Goal: Answer question/provide support: Share knowledge or assist other users

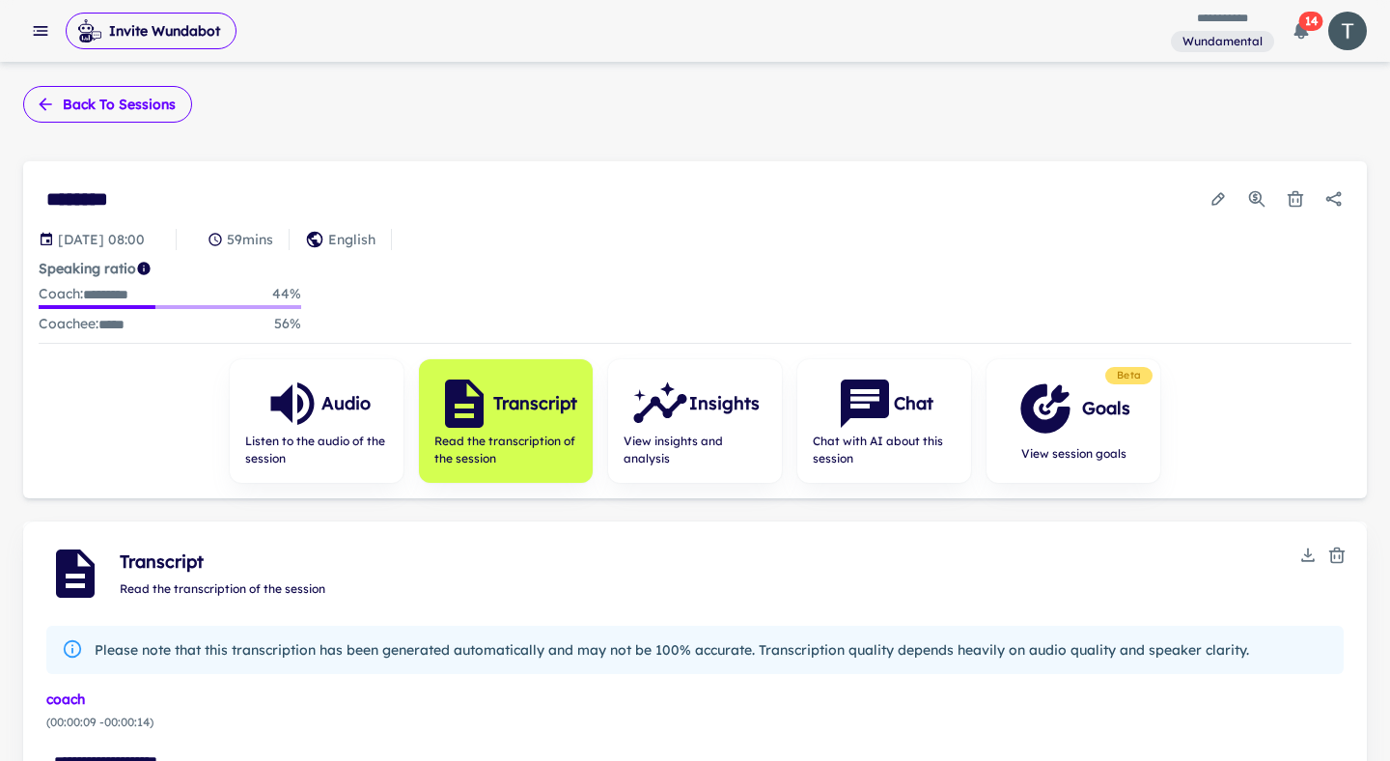
click at [89, 108] on button "Back to sessions" at bounding box center [107, 104] width 169 height 37
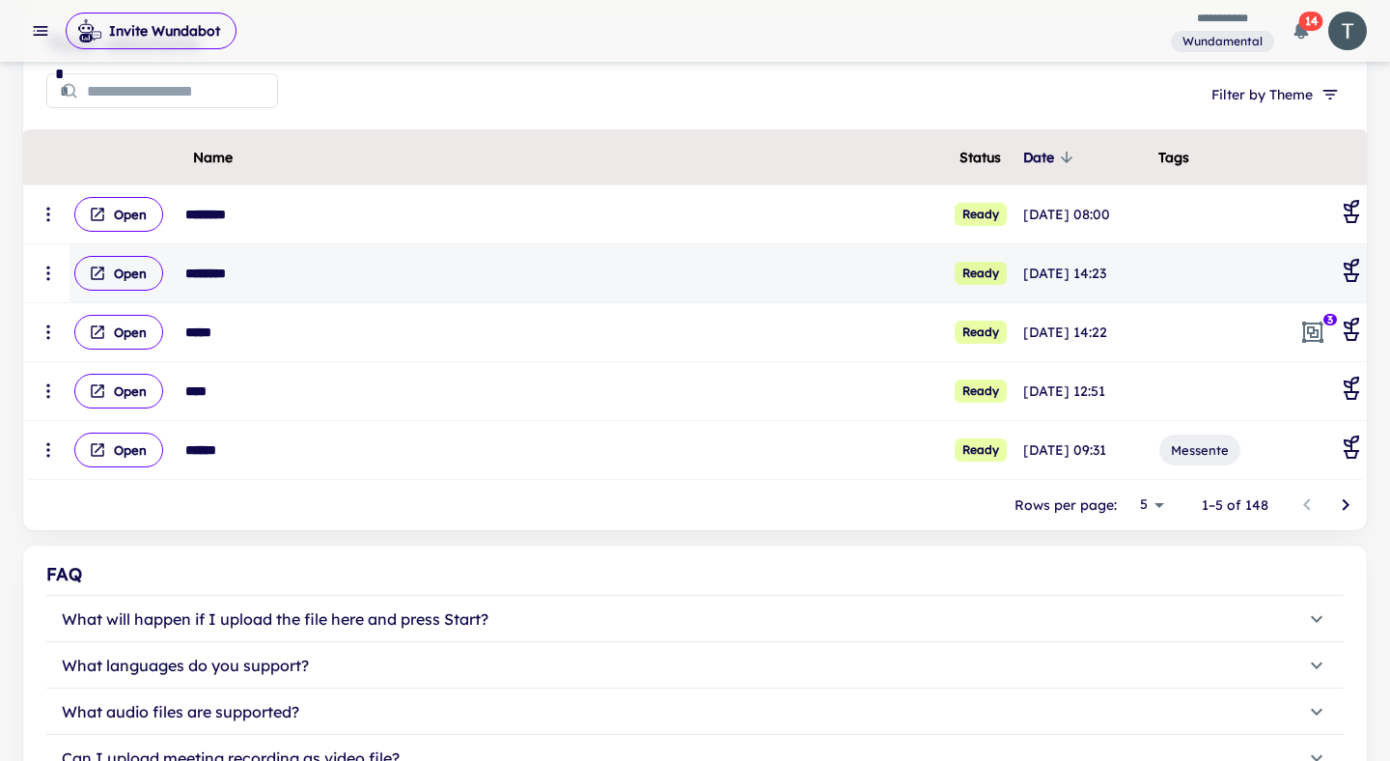
scroll to position [575, 0]
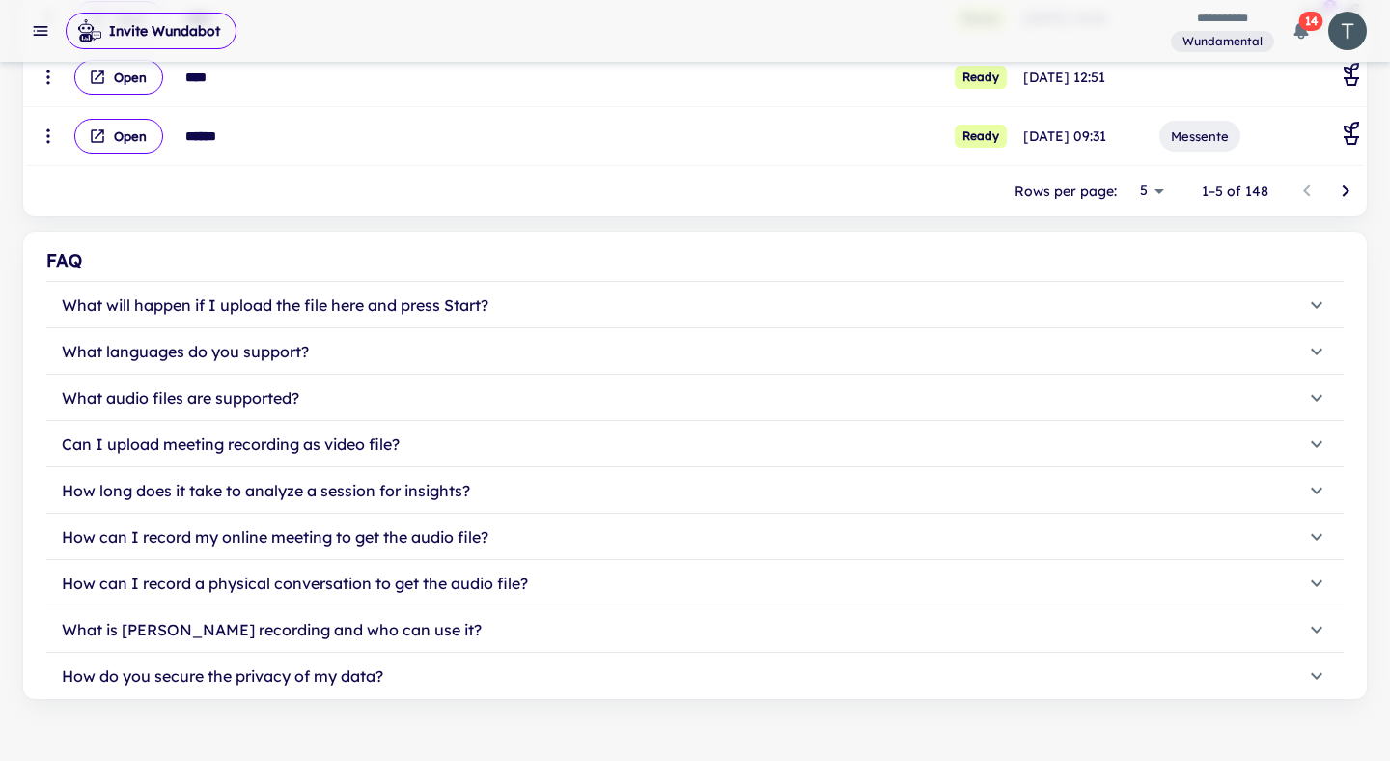
click at [1339, 198] on icon "Go to next page" at bounding box center [1345, 191] width 23 height 23
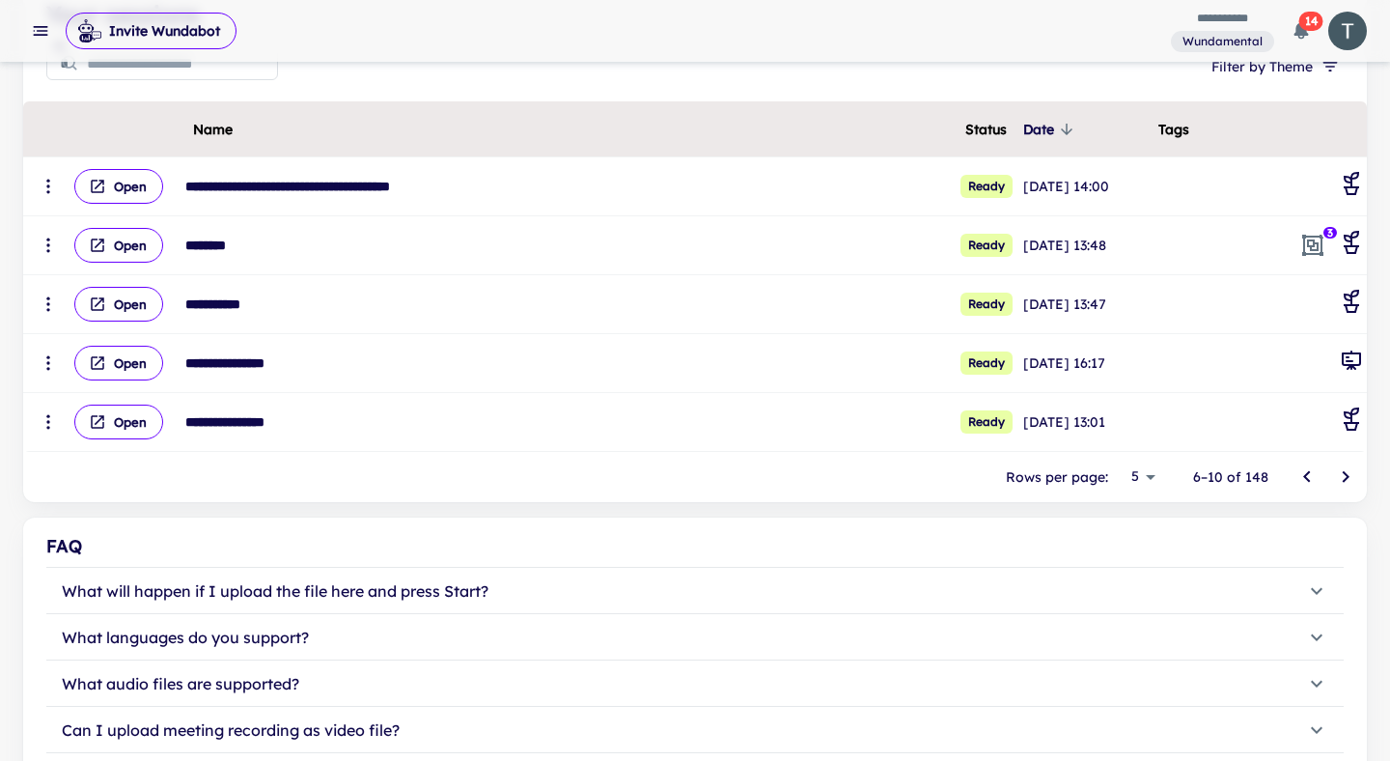
scroll to position [207, 0]
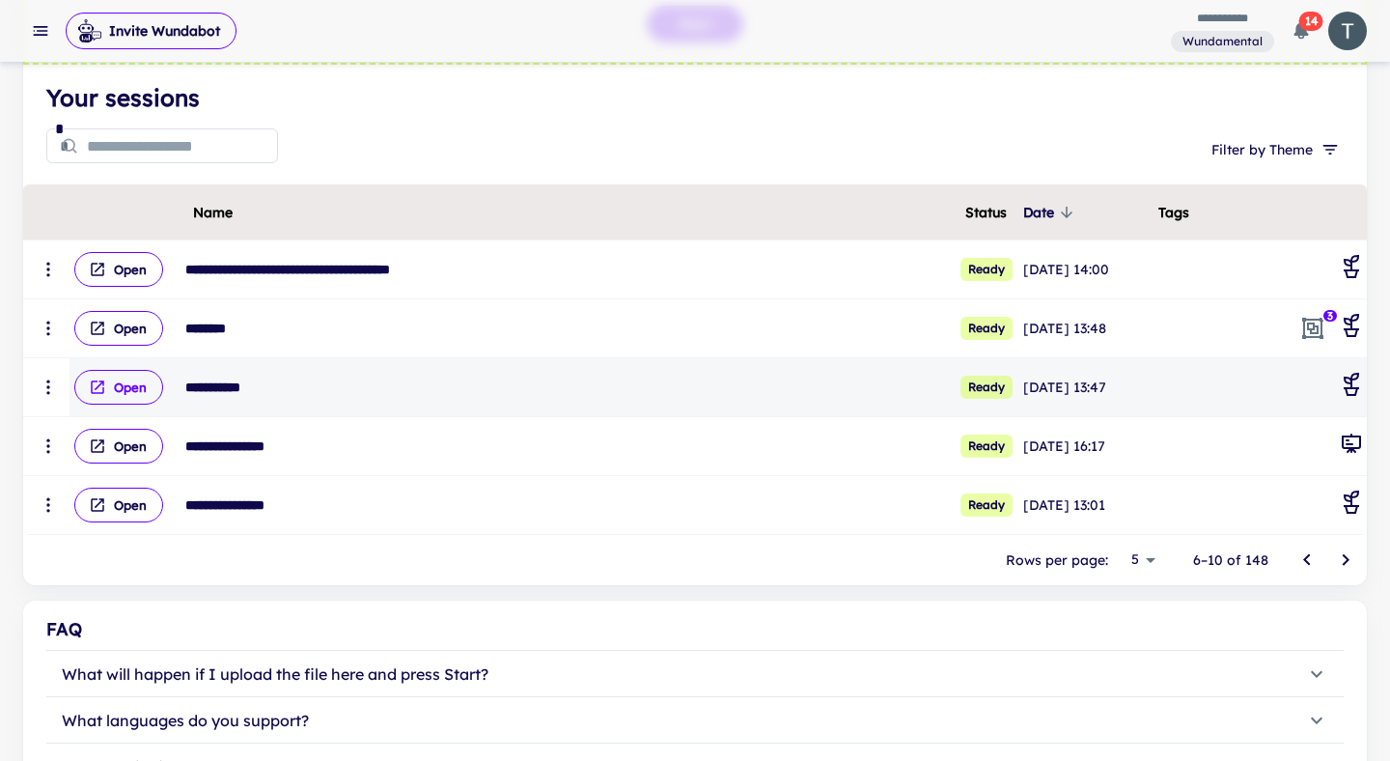
click at [133, 391] on button "Open" at bounding box center [118, 387] width 89 height 35
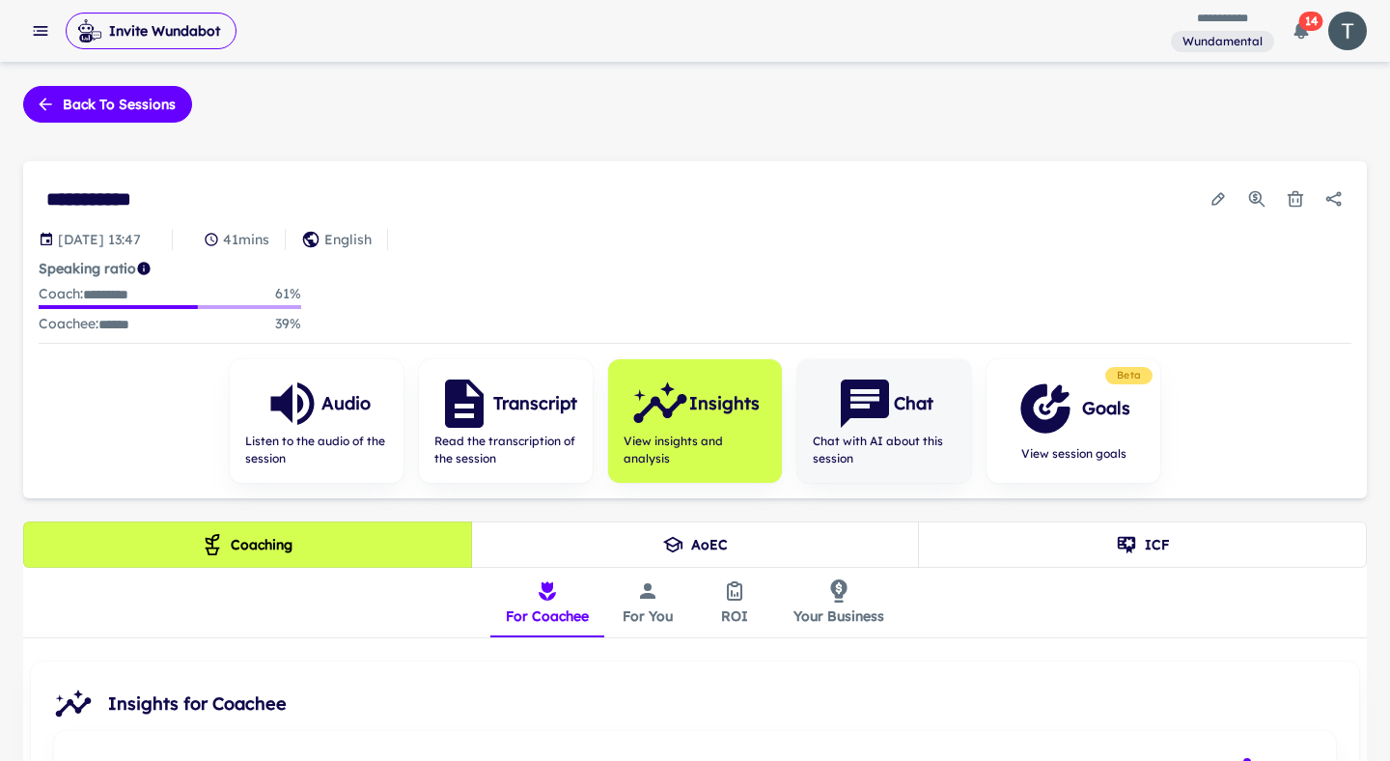
click at [888, 415] on icon "button" at bounding box center [865, 404] width 58 height 58
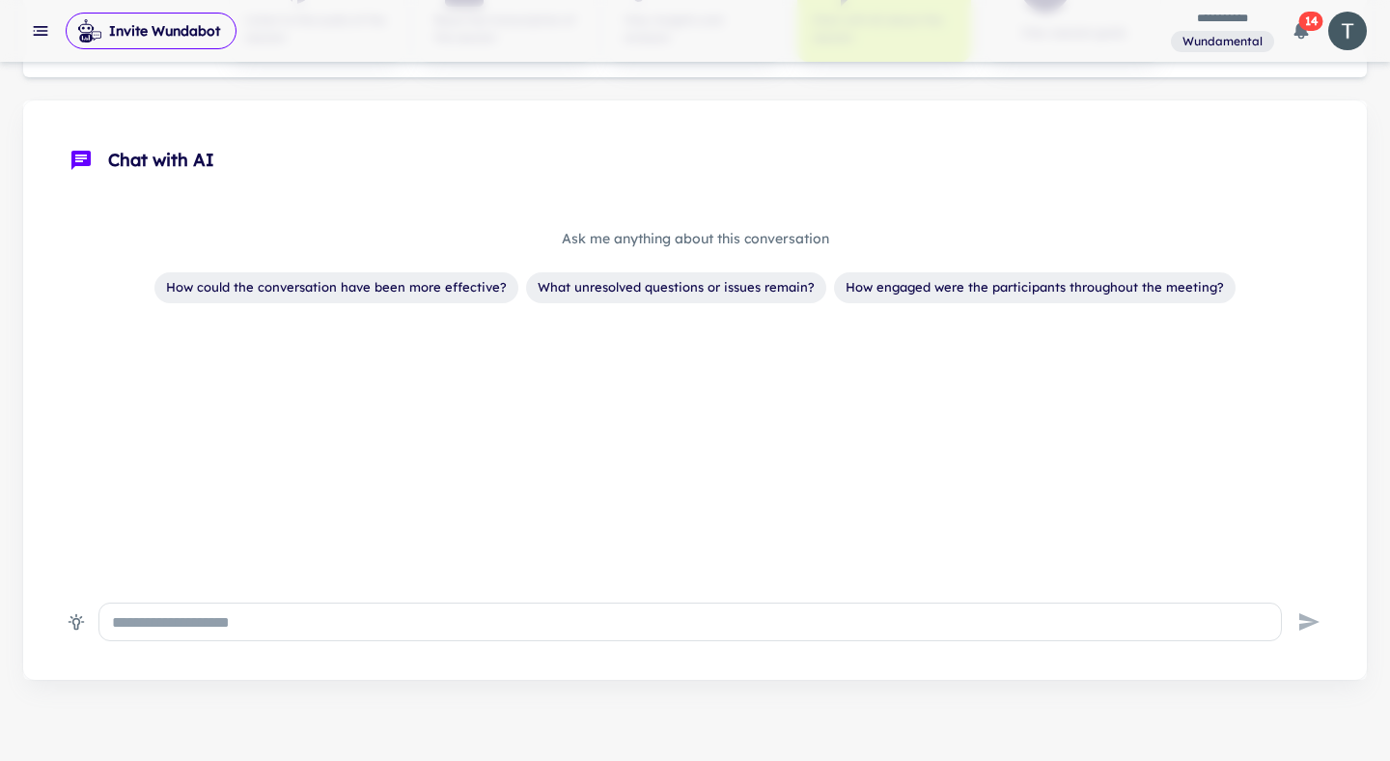
scroll to position [438, 0]
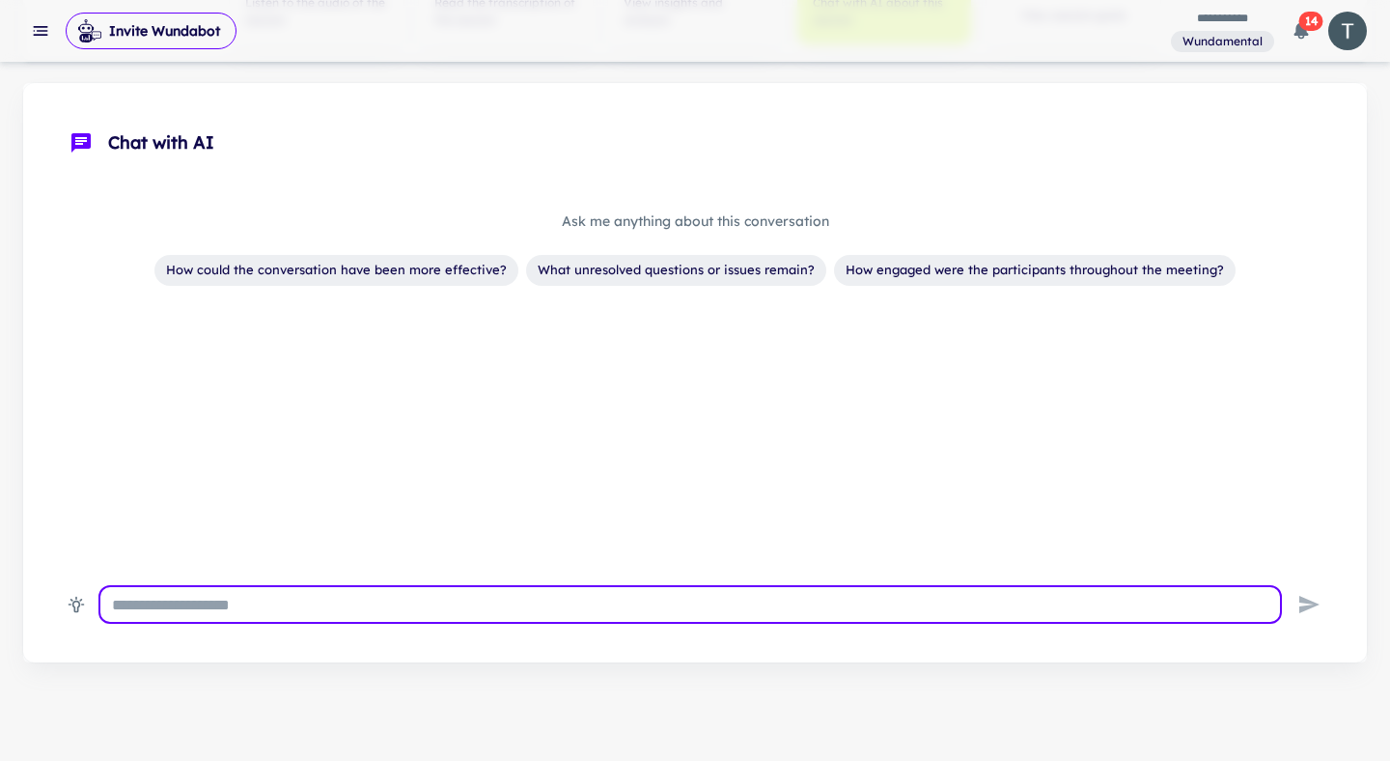
click at [265, 606] on textarea at bounding box center [690, 605] width 1157 height 22
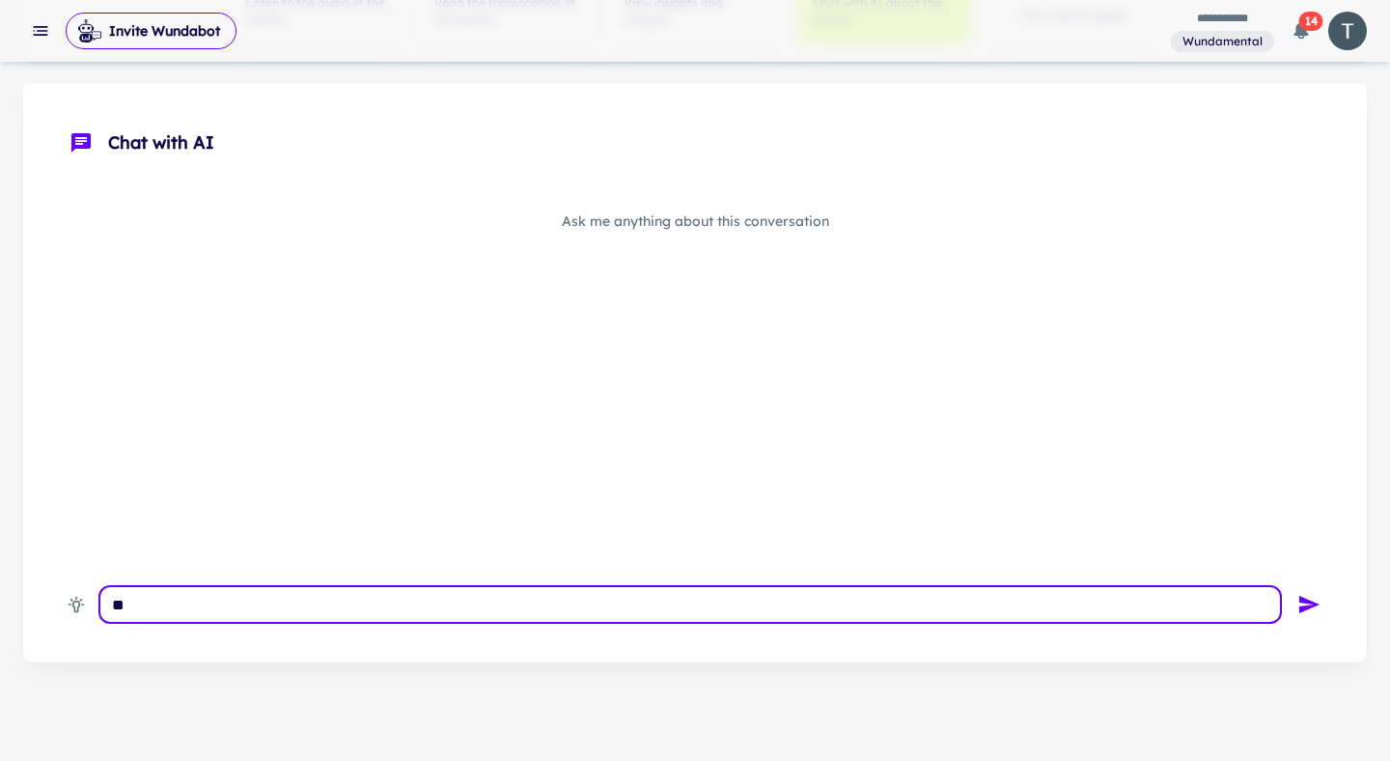
type textarea "*"
type textarea "**********"
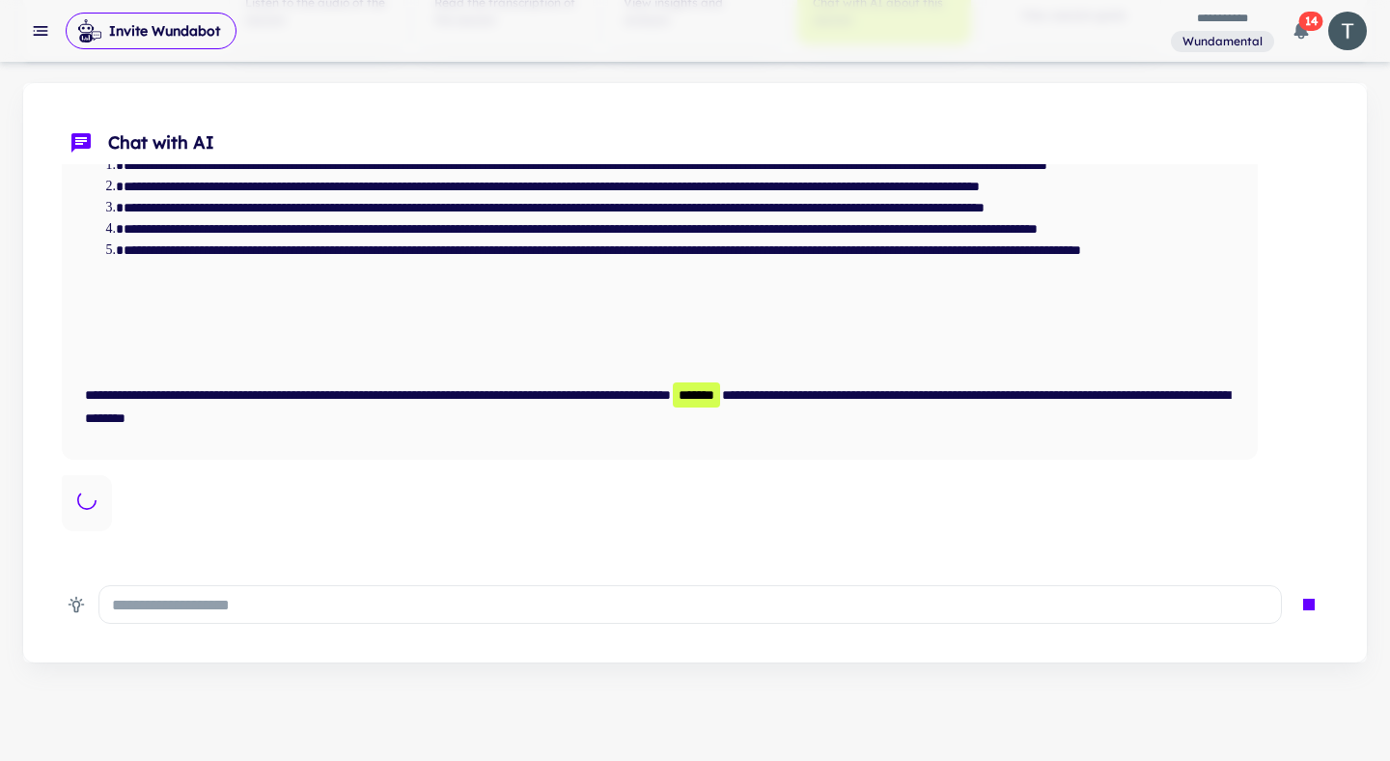
scroll to position [102, 0]
